Goal: Transaction & Acquisition: Purchase product/service

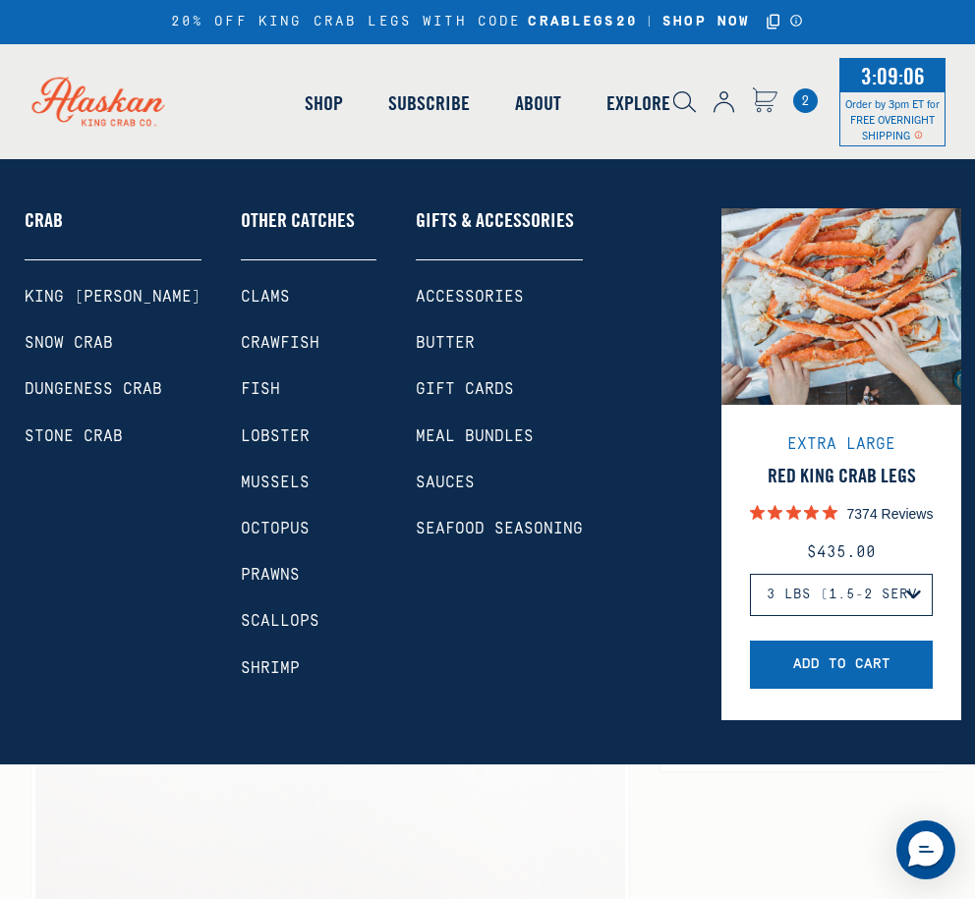
click at [87, 294] on link "King [PERSON_NAME]" at bounding box center [113, 297] width 177 height 19
